Goal: Task Accomplishment & Management: Manage account settings

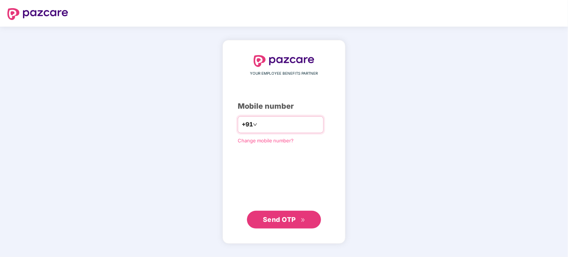
type input "**********"
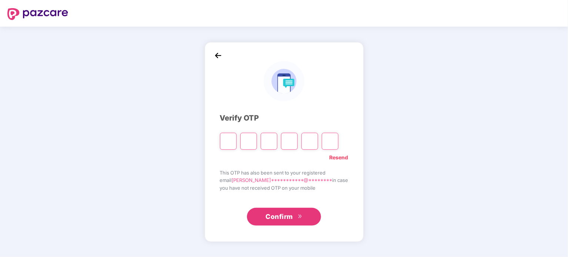
type input "*"
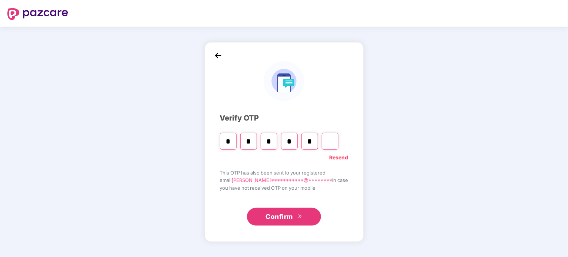
type input "*"
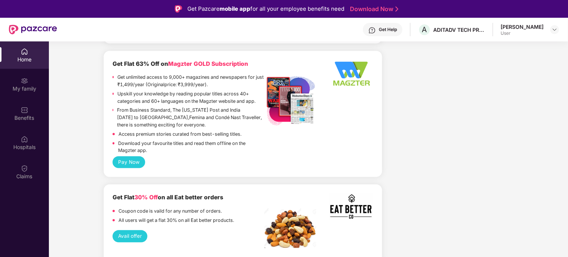
scroll to position [698, 0]
